Goal: Contribute content: Contribute content

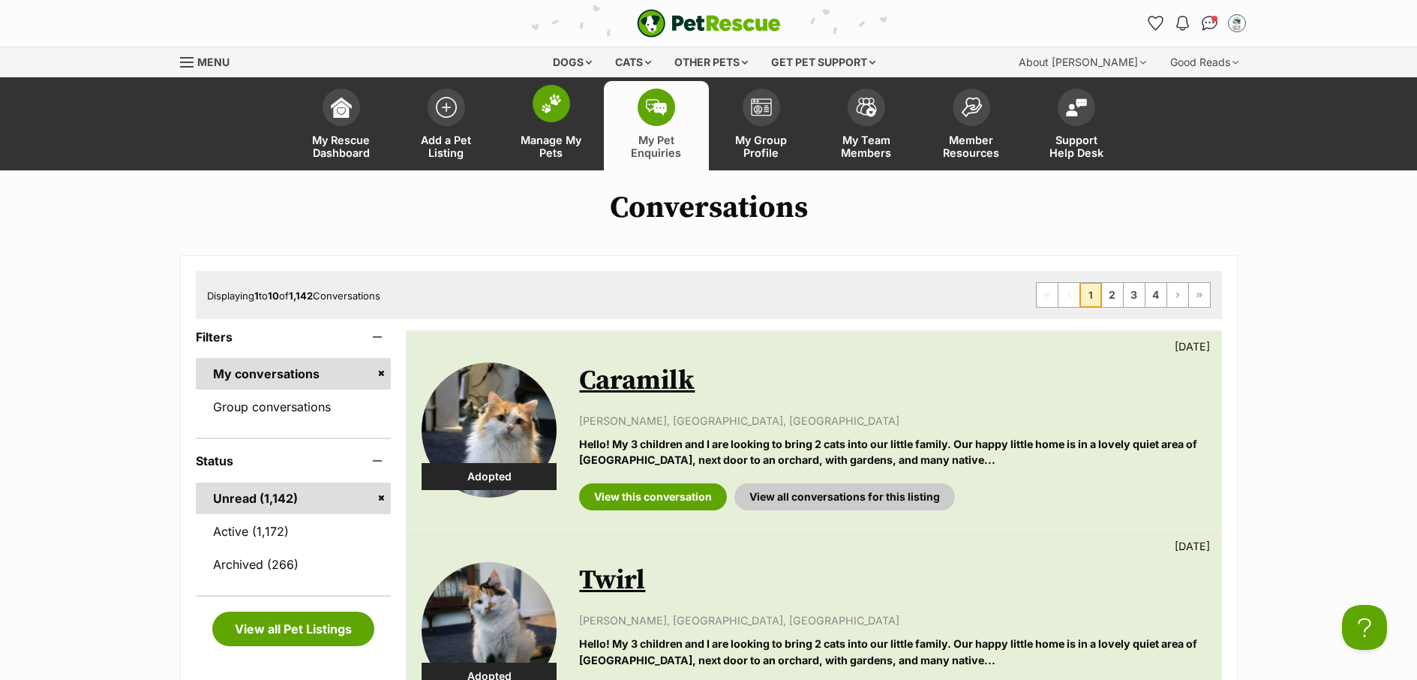
click at [556, 144] on span "Manage My Pets" at bounding box center [552, 147] width 68 height 26
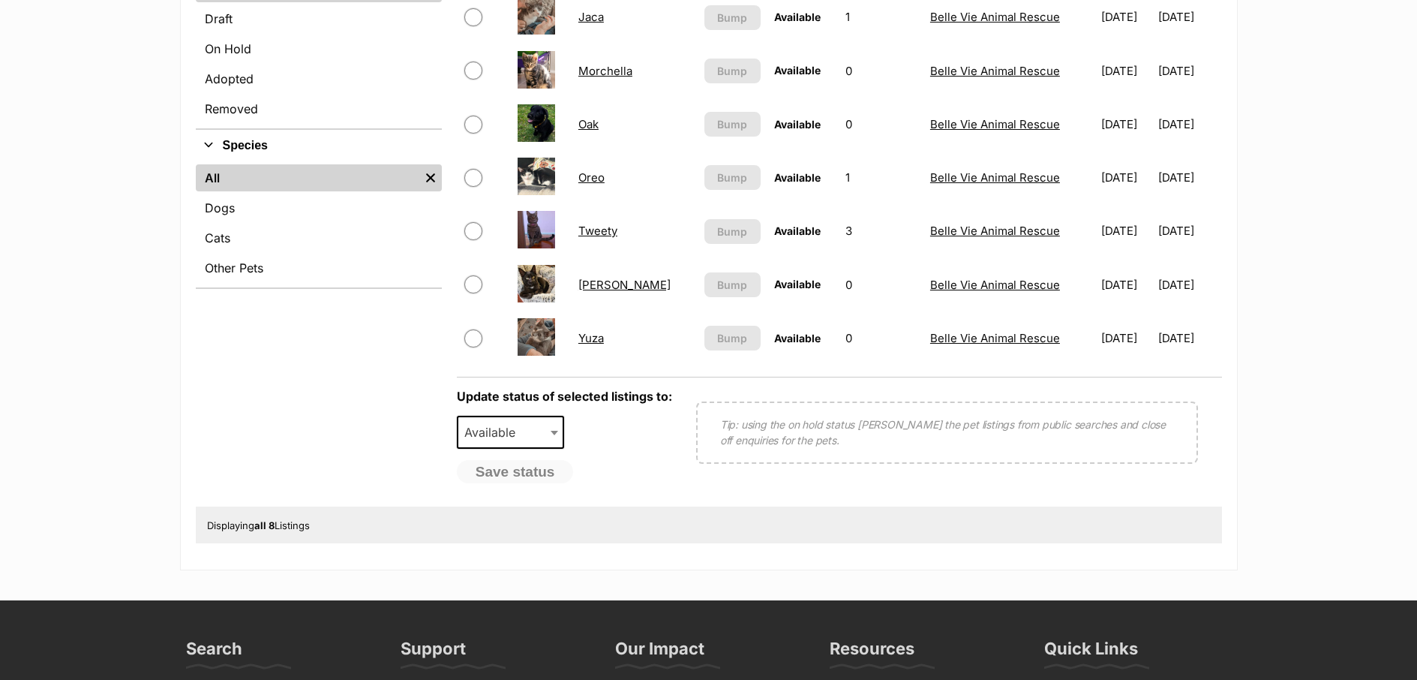
click at [599, 183] on link "Oreo" at bounding box center [591, 177] width 26 height 14
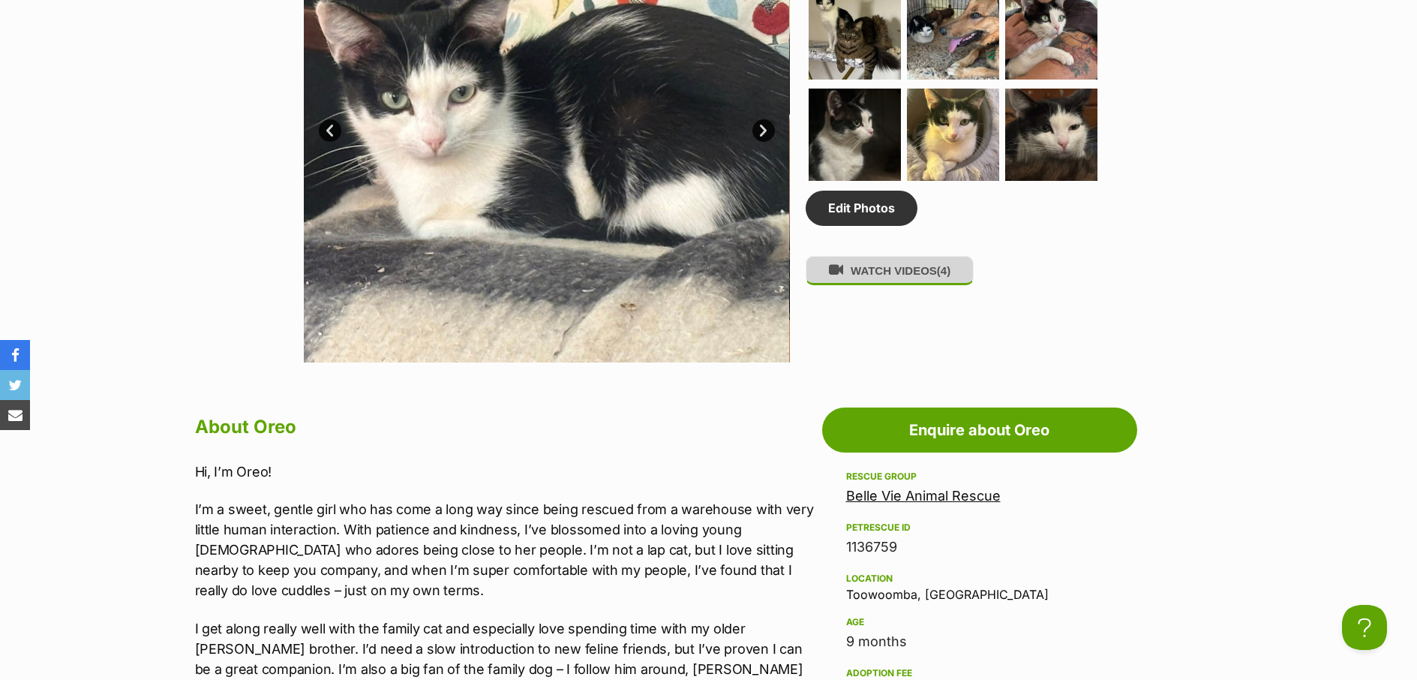
click at [903, 276] on button "WATCH VIDEOS (4)" at bounding box center [890, 270] width 168 height 29
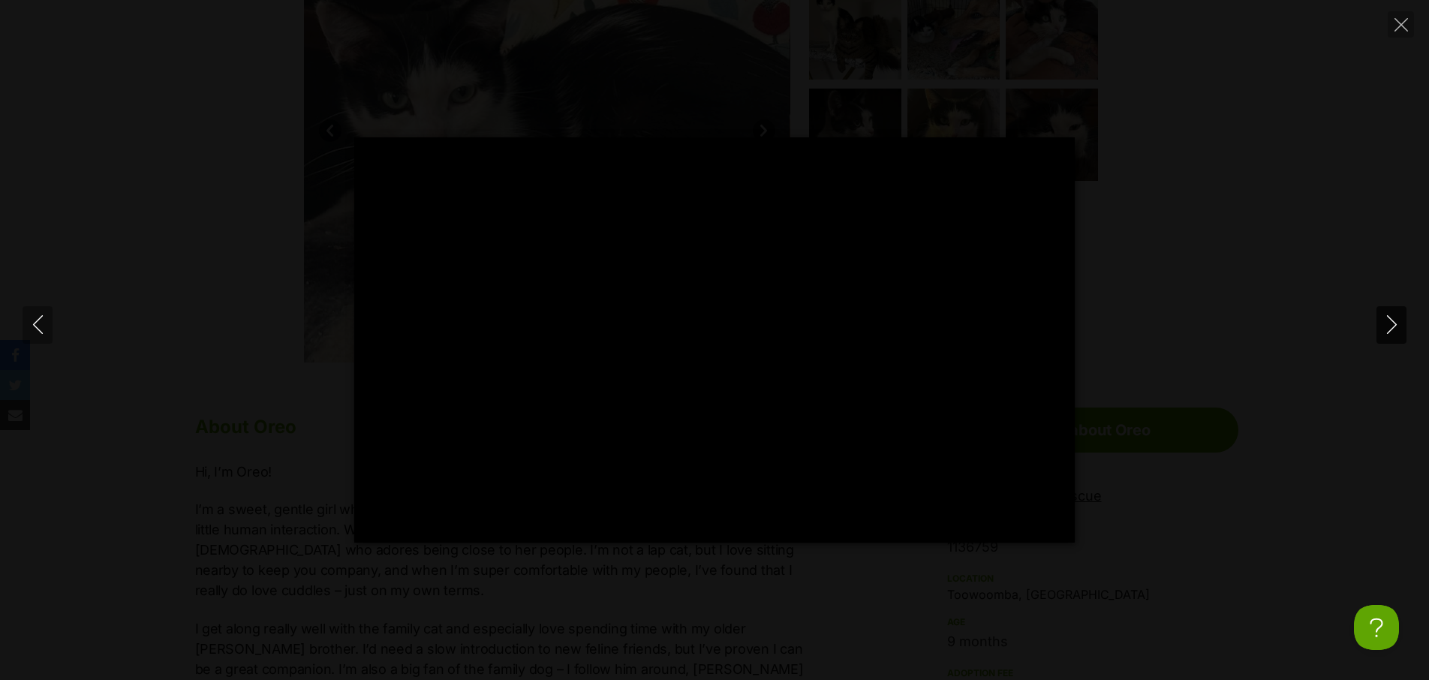
click at [1392, 324] on icon "Next" at bounding box center [1391, 324] width 19 height 19
type input "64.64"
click at [1392, 324] on icon "Next" at bounding box center [1391, 324] width 19 height 19
type input "36.92"
click at [1392, 324] on icon "Next" at bounding box center [1391, 324] width 19 height 19
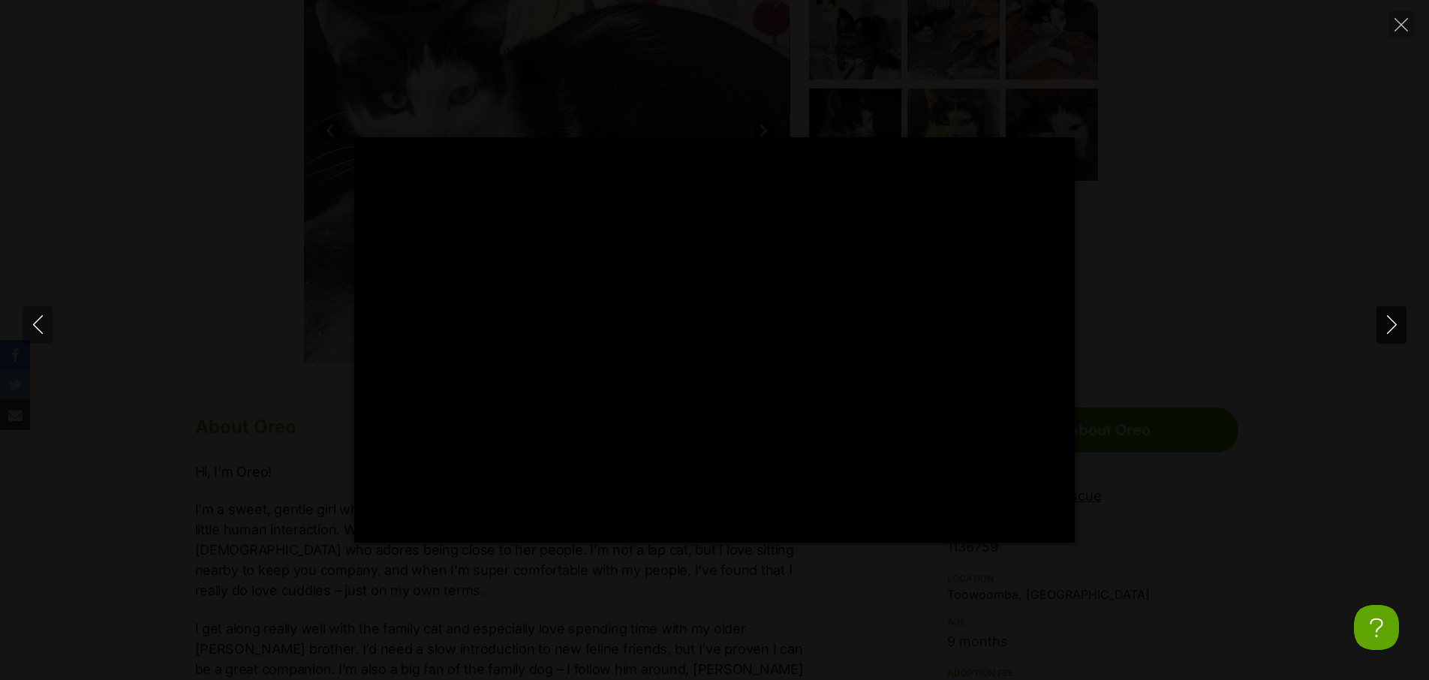
type input "10.1"
click at [1394, 23] on icon "Close" at bounding box center [1401, 25] width 14 height 14
type input "12.26"
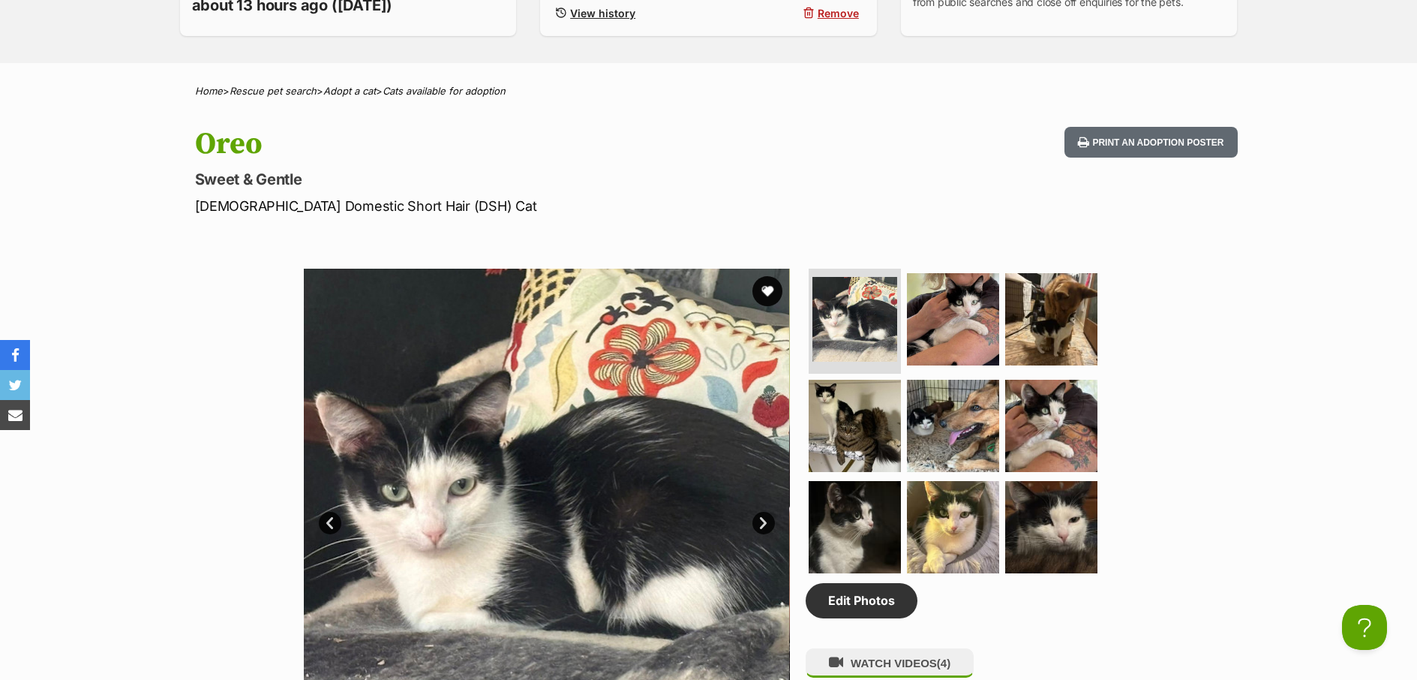
scroll to position [445, 0]
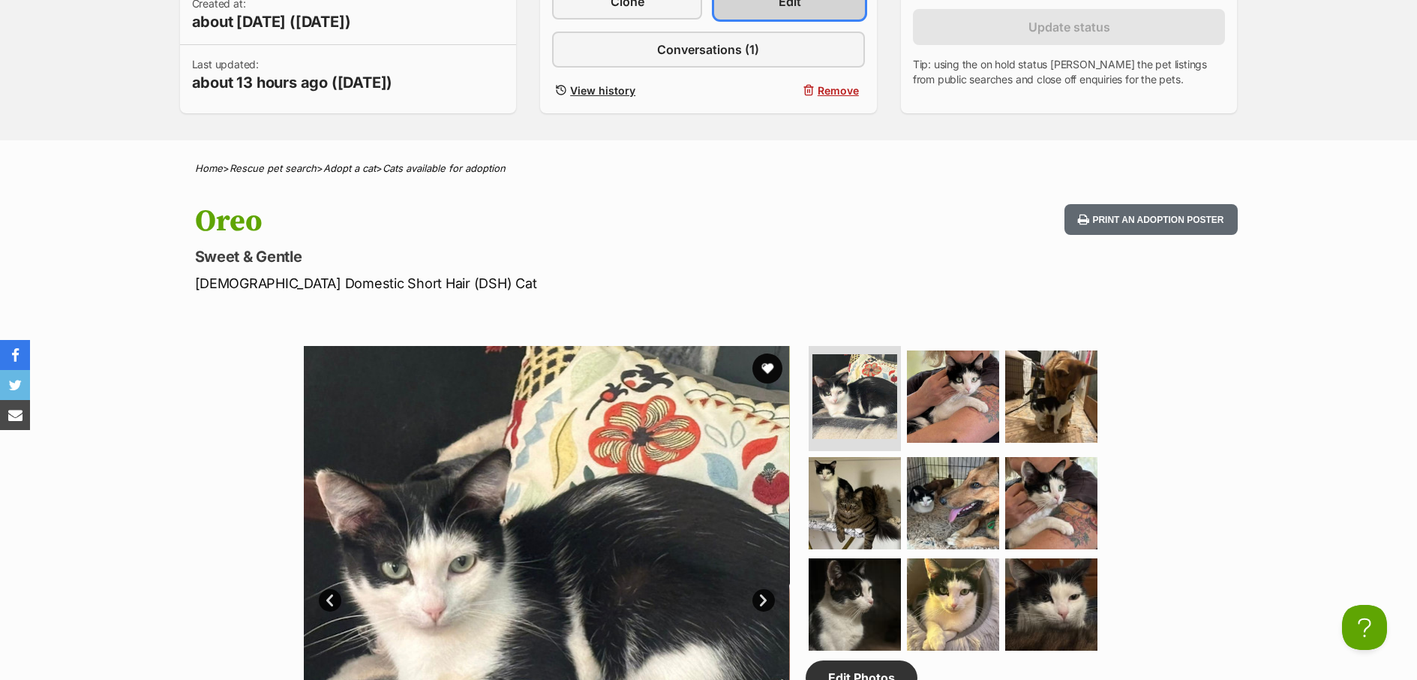
click at [795, 14] on link "Edit" at bounding box center [789, 1] width 150 height 36
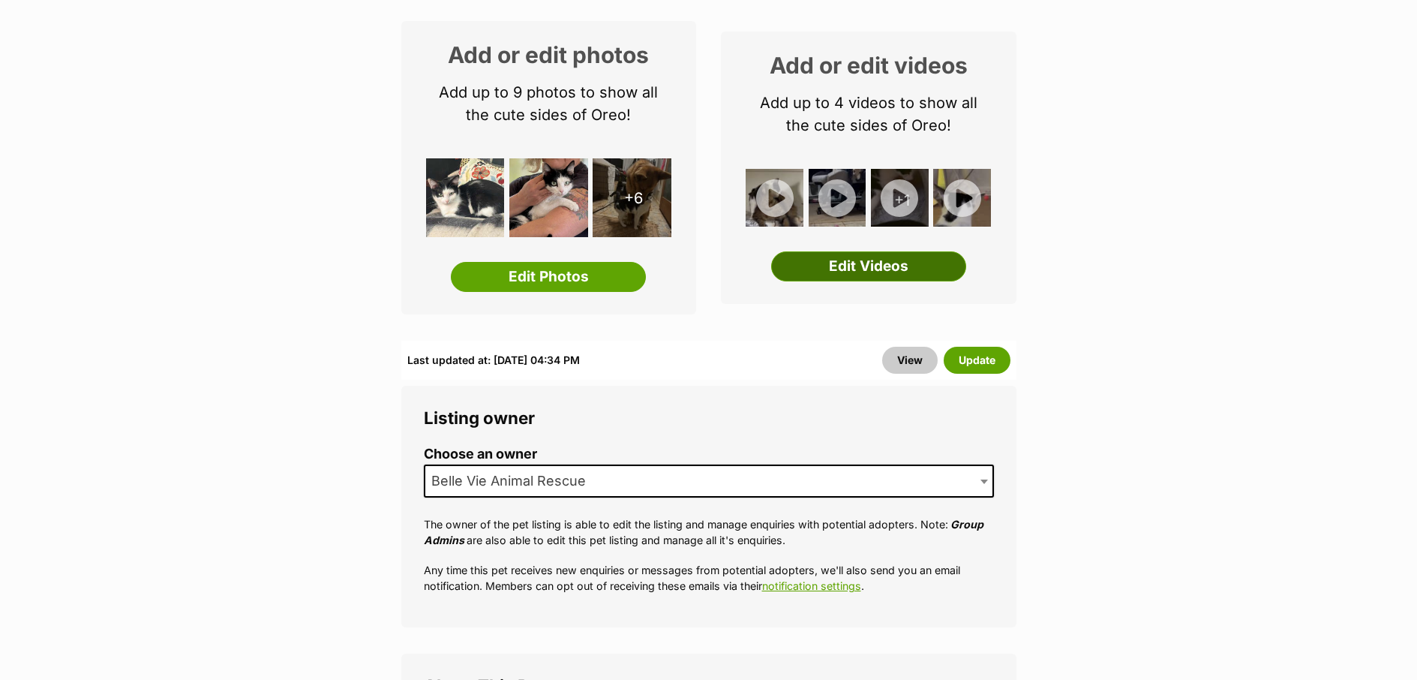
click at [908, 269] on link "Edit Videos" at bounding box center [868, 266] width 195 height 30
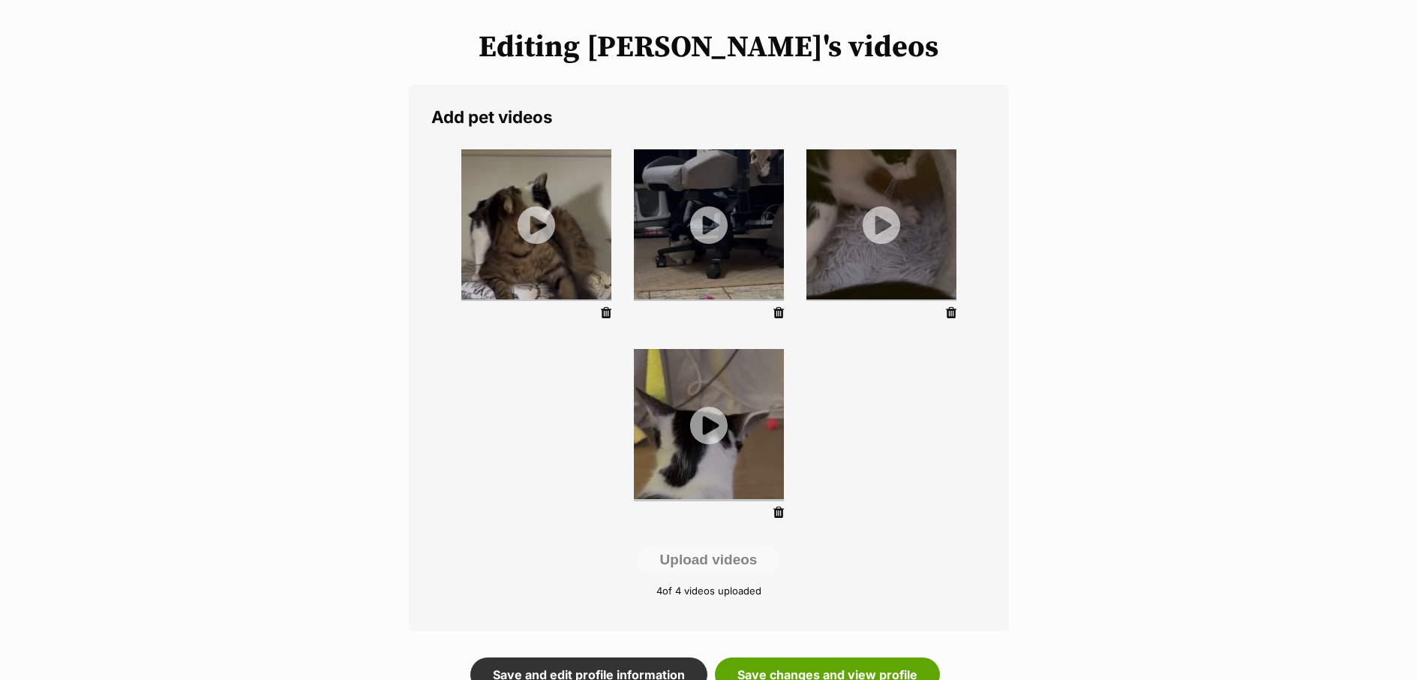
scroll to position [218, 0]
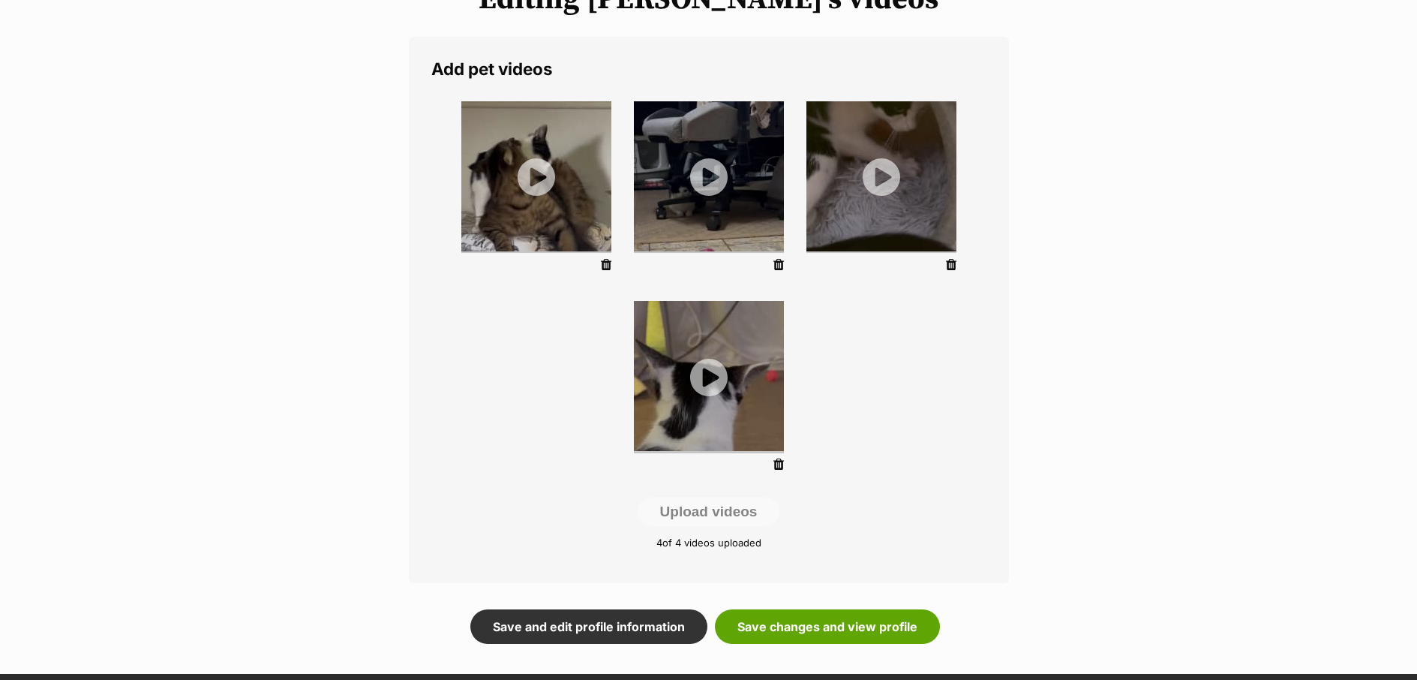
click at [774, 462] on icon at bounding box center [779, 465] width 11 height 14
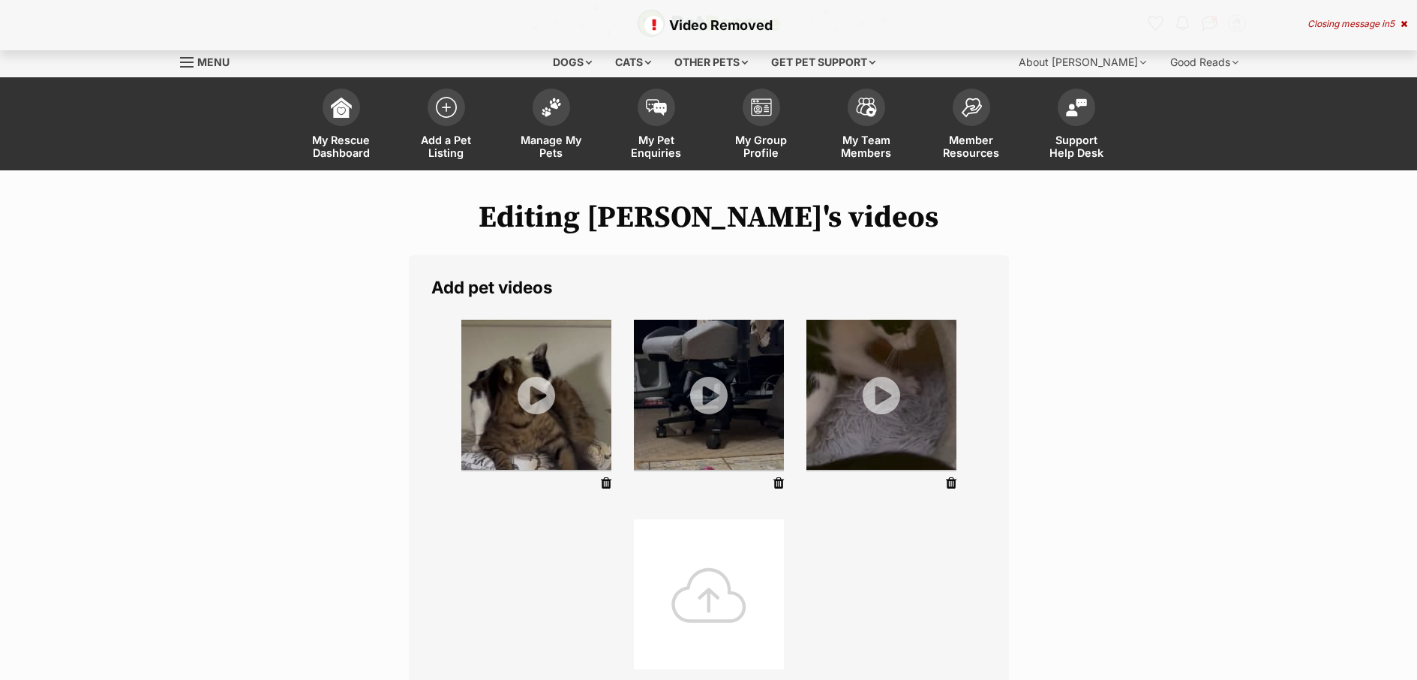
click at [716, 606] on div at bounding box center [709, 594] width 150 height 150
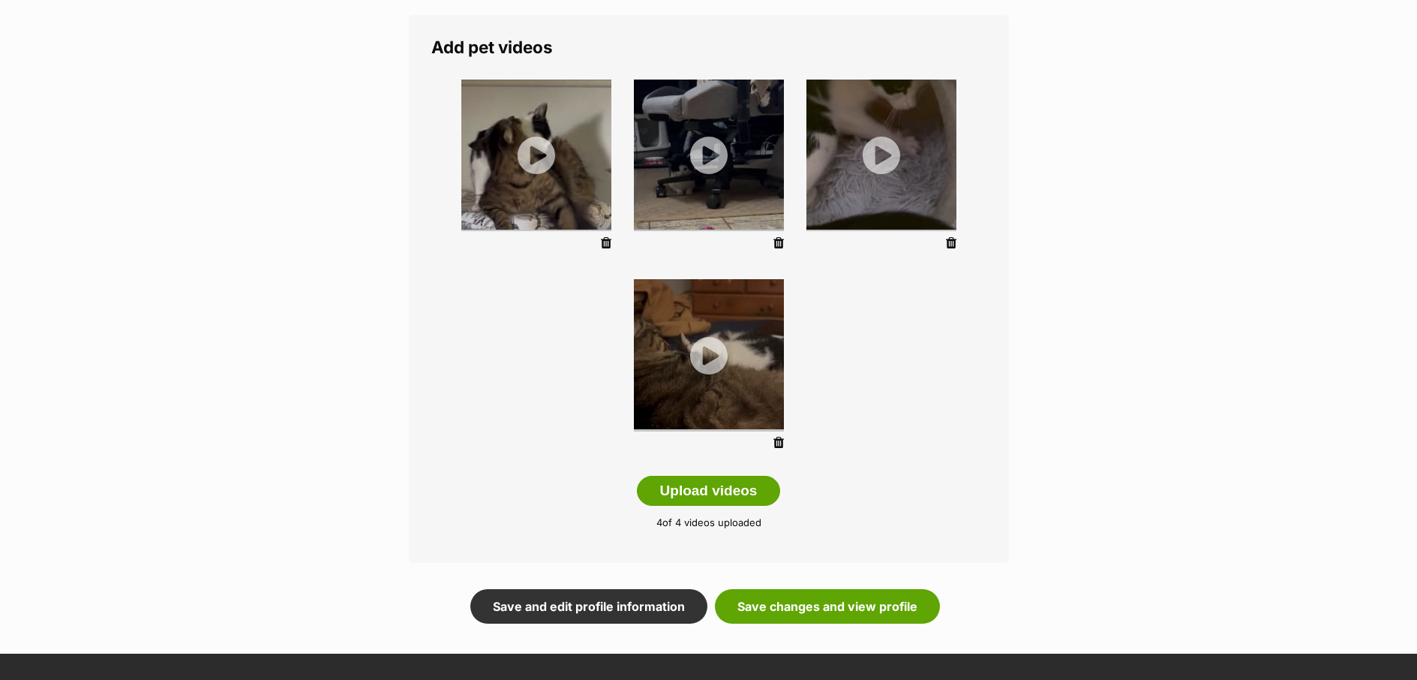
scroll to position [250, 0]
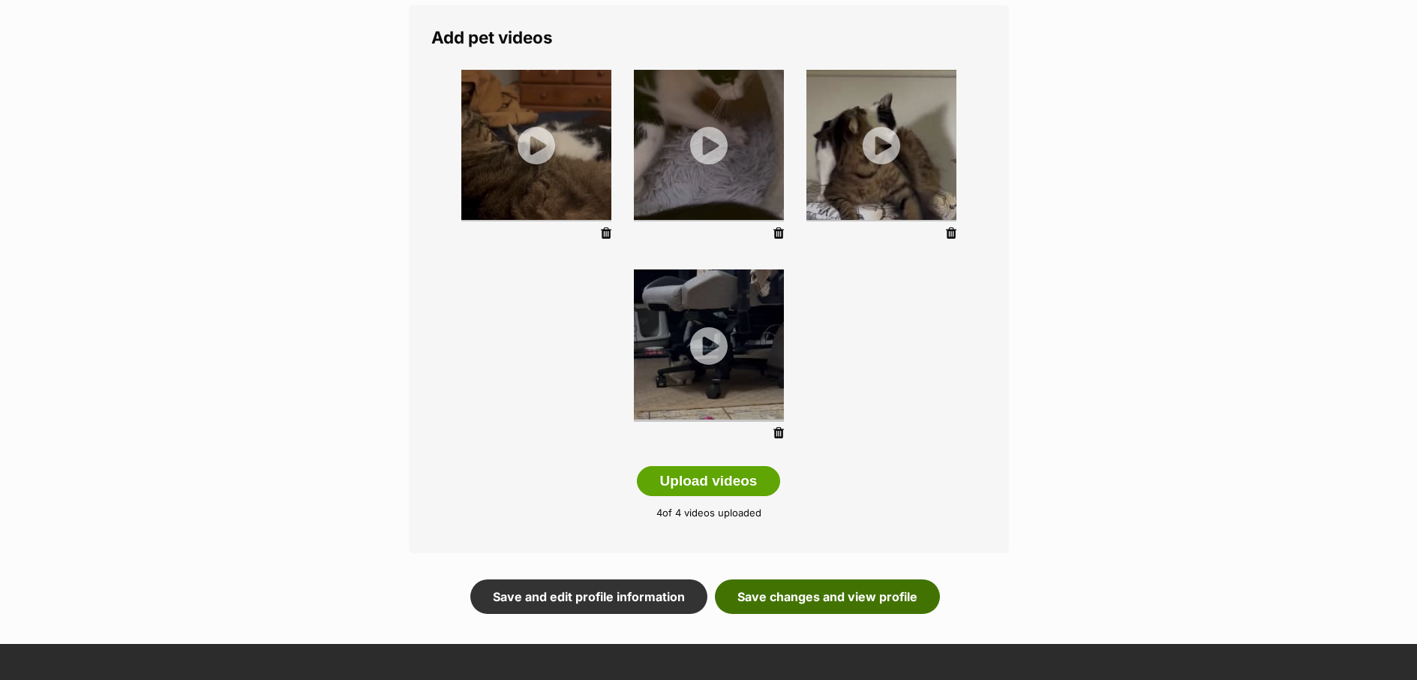
click at [861, 604] on link "Save changes and view profile" at bounding box center [827, 596] width 225 height 35
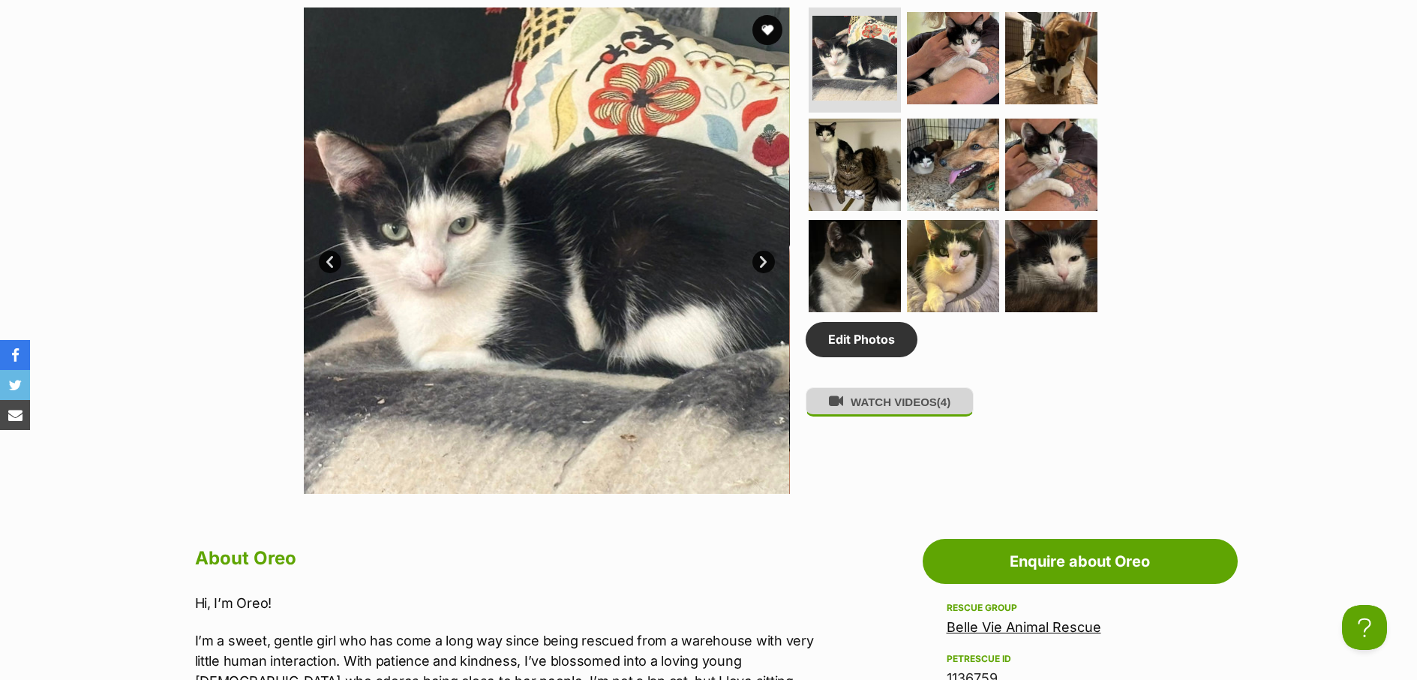
click at [933, 415] on button "WATCH VIDEOS (4)" at bounding box center [890, 401] width 168 height 29
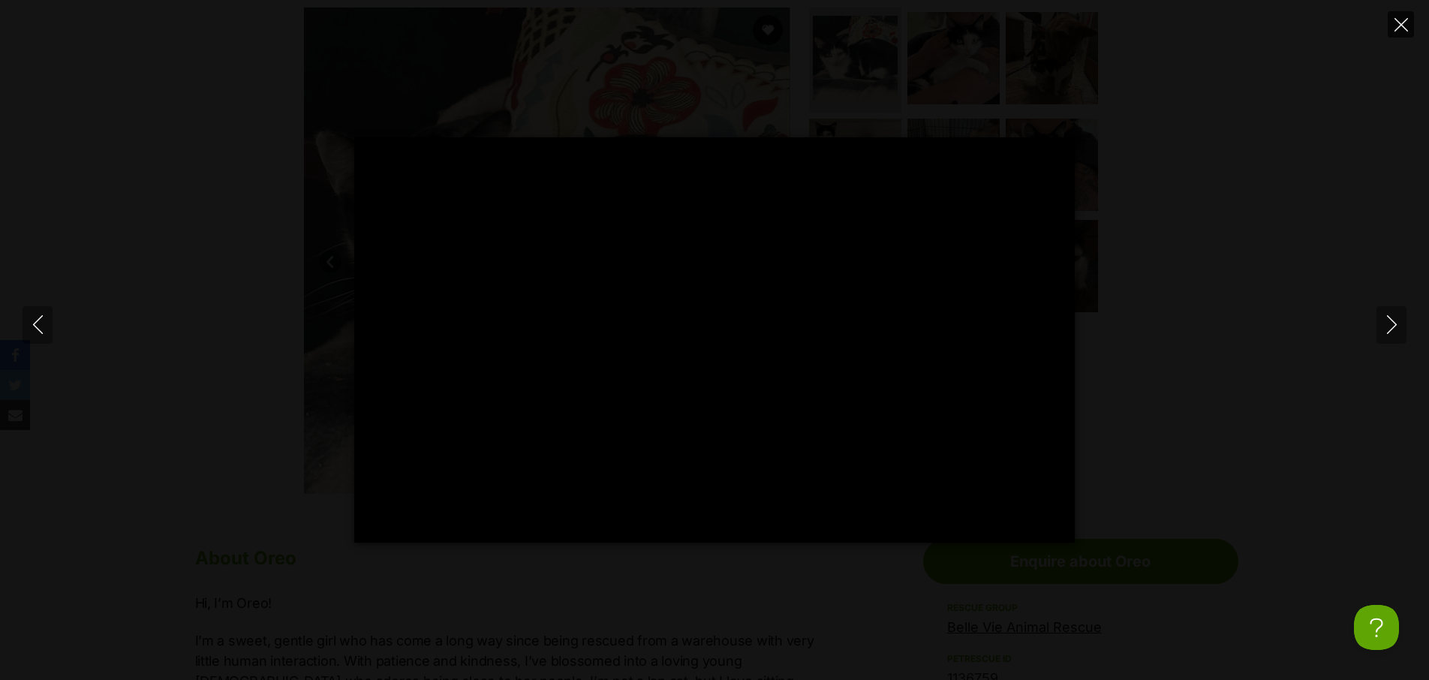
click at [1401, 26] on icon "Close" at bounding box center [1401, 25] width 14 height 14
type input "87.23"
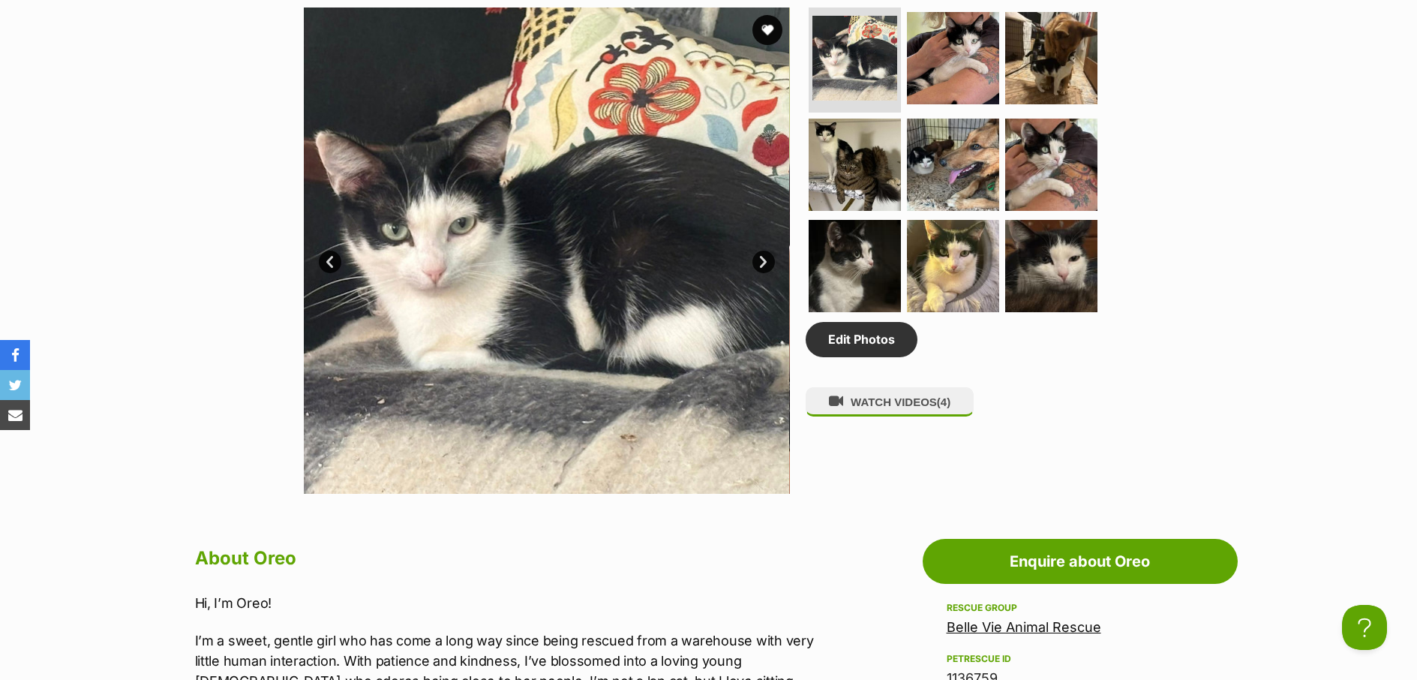
scroll to position [77, 0]
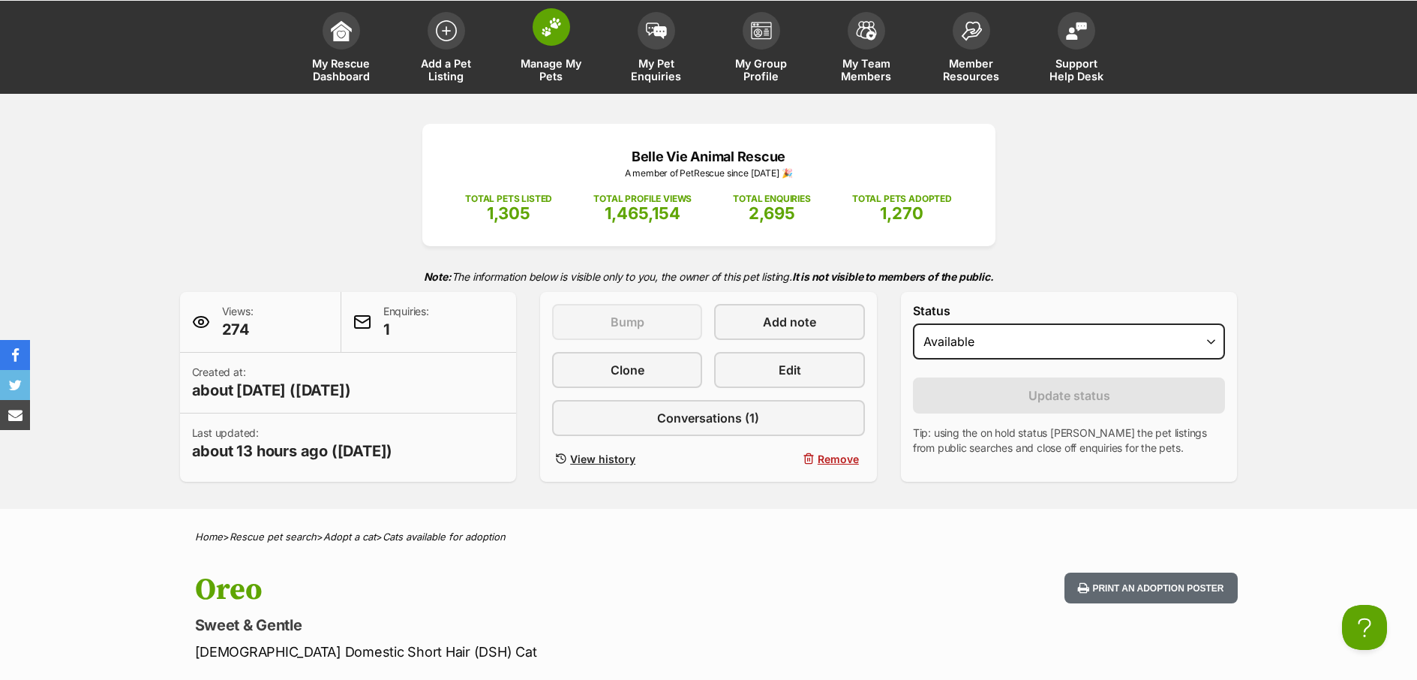
click at [572, 70] on span "Manage My Pets" at bounding box center [552, 70] width 68 height 26
